Goal: Find specific page/section: Find specific page/section

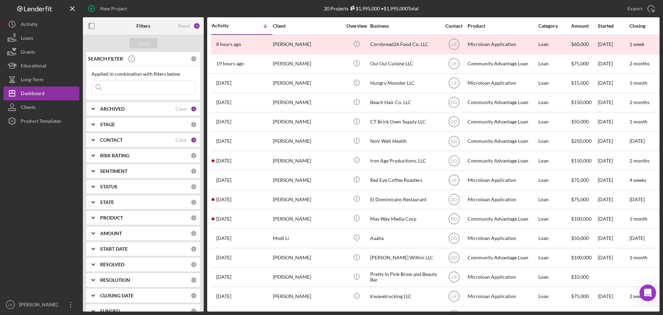
scroll to position [119, 0]
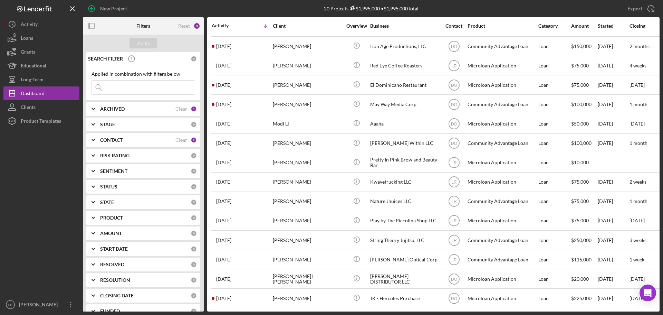
click at [121, 86] on input at bounding box center [143, 87] width 103 height 14
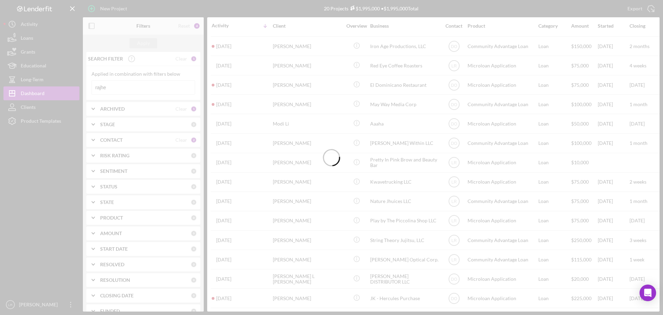
scroll to position [0, 0]
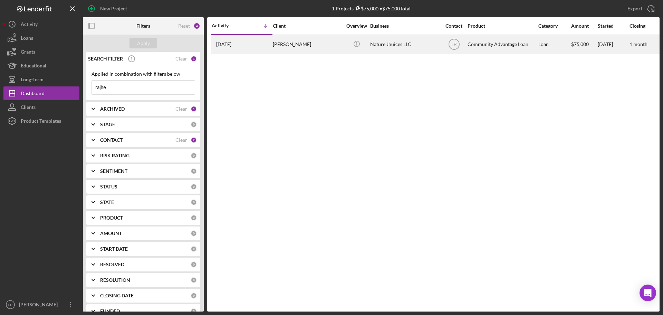
type input "rajhe"
click at [310, 41] on div "[PERSON_NAME]" at bounding box center [307, 44] width 69 height 18
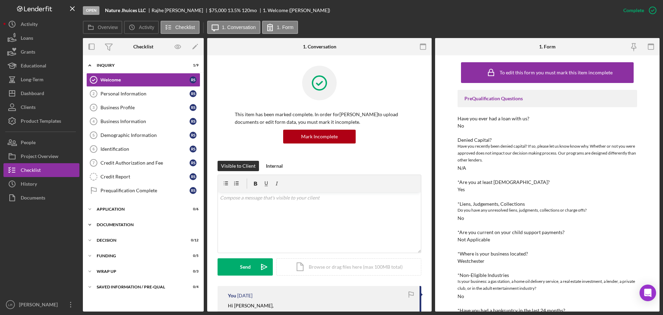
click at [131, 226] on div "Documentation" at bounding box center [146, 224] width 98 height 4
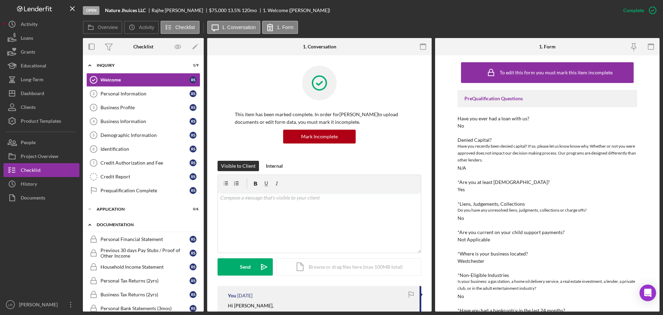
click at [127, 221] on div "Icon/Expander Documentation 0 / 20" at bounding box center [143, 225] width 121 height 14
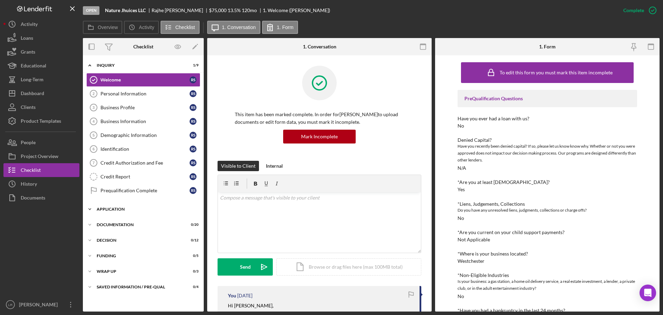
click at [121, 208] on div "Application" at bounding box center [146, 209] width 98 height 4
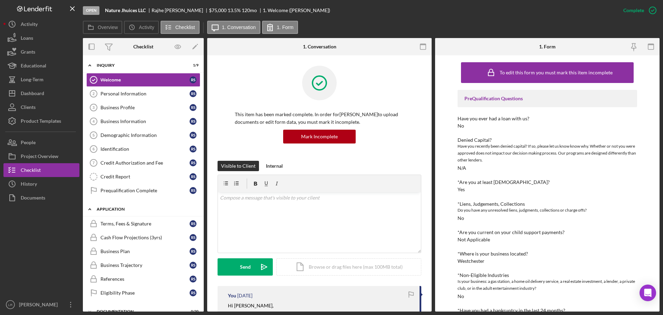
click at [125, 208] on div "Application" at bounding box center [146, 209] width 98 height 4
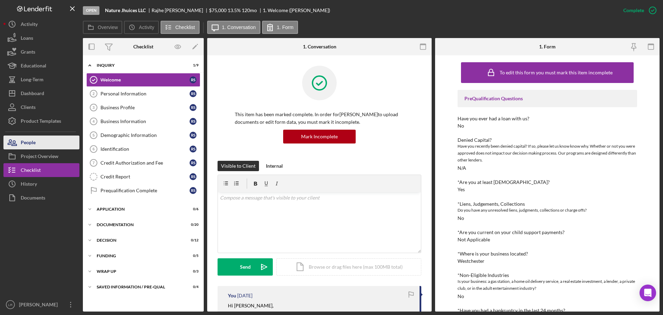
click at [47, 147] on button "People" at bounding box center [41, 142] width 76 height 14
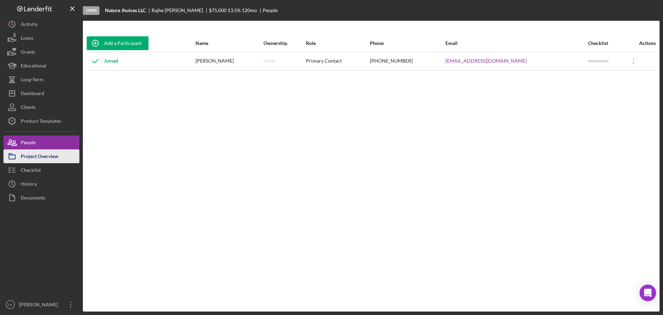
click at [48, 155] on div "Project Overview" at bounding box center [40, 157] width 38 height 16
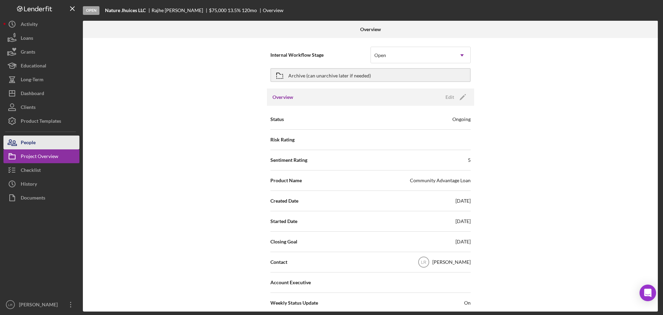
click at [34, 140] on div "People" at bounding box center [28, 143] width 15 height 16
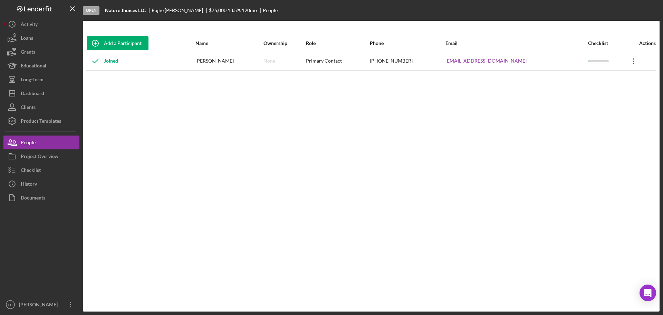
click at [629, 60] on icon "Icon/Overflow" at bounding box center [633, 60] width 17 height 17
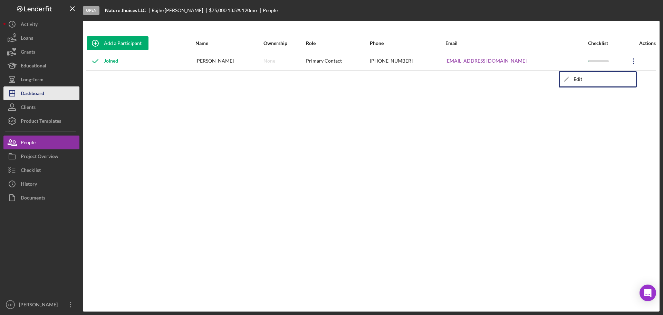
click at [41, 90] on div "Dashboard" at bounding box center [32, 94] width 23 height 16
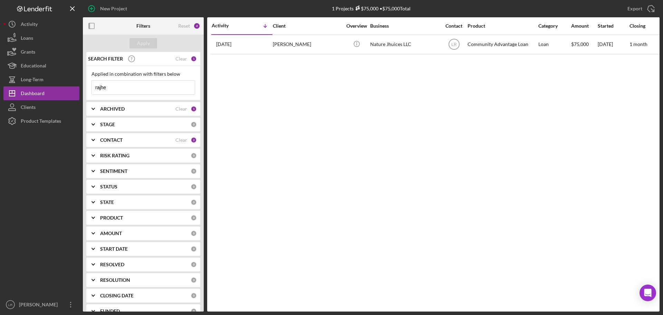
click at [176, 86] on input "rajhe" at bounding box center [143, 87] width 103 height 14
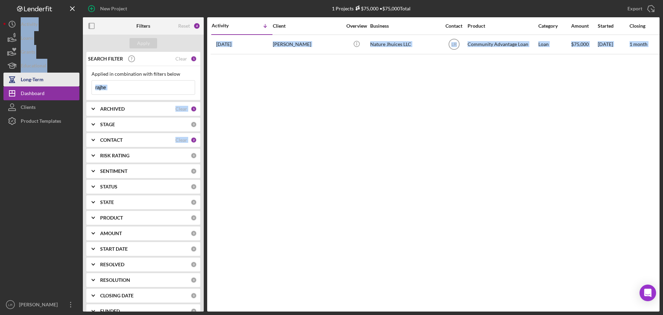
drag, startPoint x: 181, startPoint y: 86, endPoint x: 19, endPoint y: 79, distance: 161.8
click at [19, 79] on div "New Project 1 Projects $75,000 • $75,000 Total rajhe Export Icon/Export Filters…" at bounding box center [331, 155] width 656 height 311
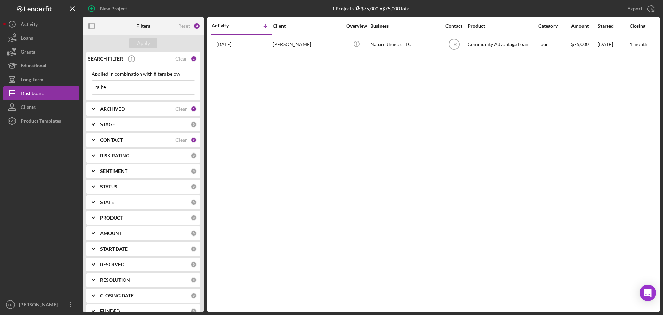
click at [137, 86] on input "rajhe" at bounding box center [143, 87] width 103 height 14
drag, startPoint x: 103, startPoint y: 86, endPoint x: 49, endPoint y: 78, distance: 53.7
click at [53, 80] on div "New Project 1 Projects $75,000 • $75,000 Total rajhe Export Icon/Export Filters…" at bounding box center [331, 155] width 656 height 311
drag, startPoint x: 31, startPoint y: 86, endPoint x: 17, endPoint y: 86, distance: 13.8
click at [17, 86] on div "New Project 1 Projects $75,000 • $75,000 Total rajhe Export Icon/Export Filters…" at bounding box center [331, 155] width 656 height 311
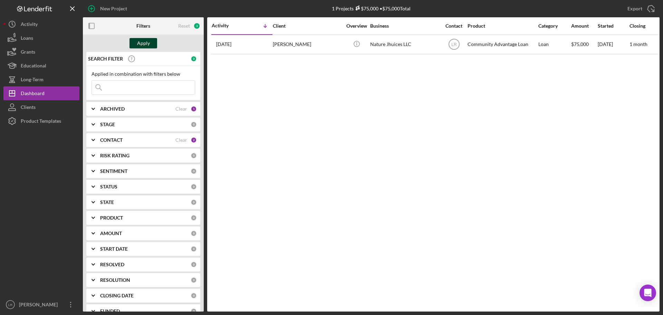
click at [145, 41] on div "Apply" at bounding box center [143, 43] width 13 height 10
